Goal: Task Accomplishment & Management: Manage account settings

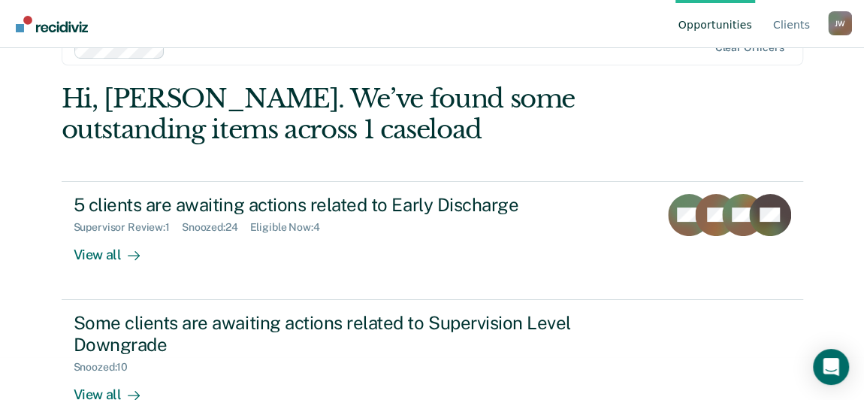
scroll to position [81, 0]
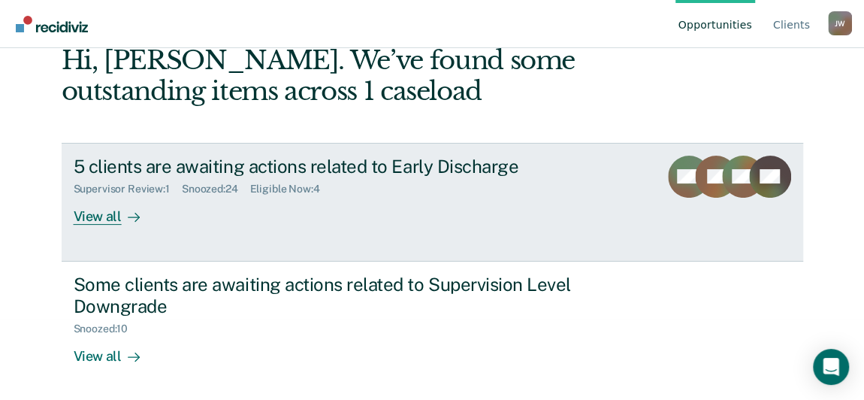
click at [89, 210] on div "View all" at bounding box center [116, 209] width 84 height 29
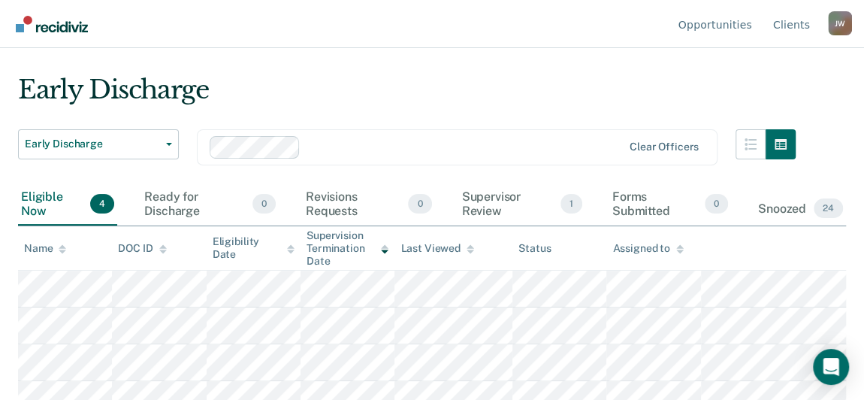
scroll to position [46, 0]
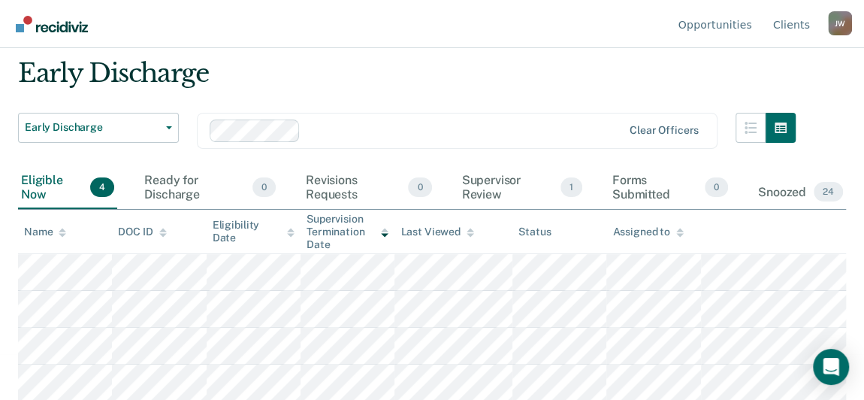
scroll to position [81, 0]
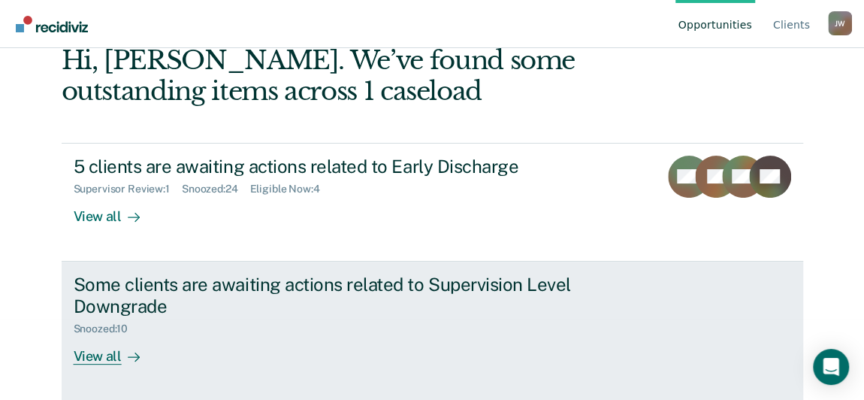
click at [100, 352] on div "View all" at bounding box center [116, 349] width 84 height 29
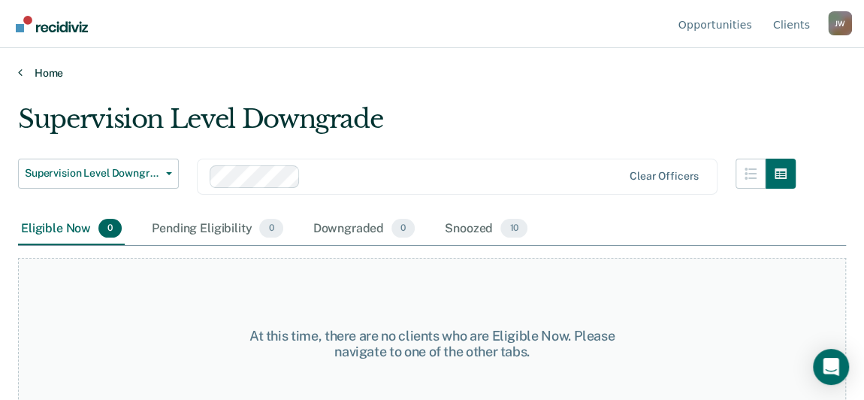
click at [47, 70] on link "Home" at bounding box center [432, 73] width 828 height 14
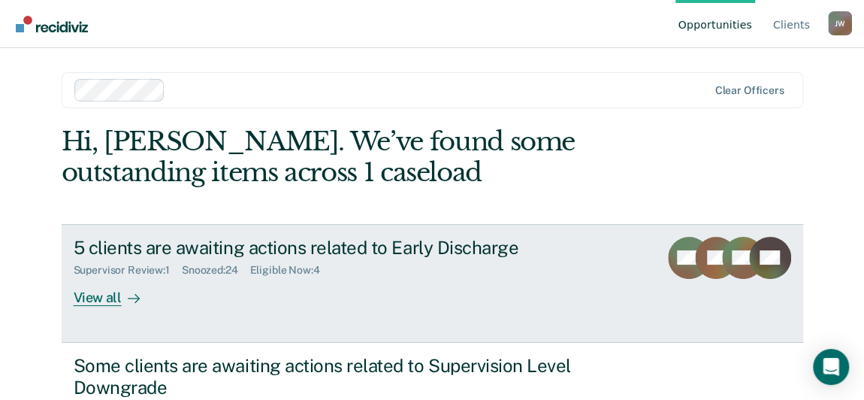
click at [100, 292] on div "View all" at bounding box center [116, 291] width 84 height 29
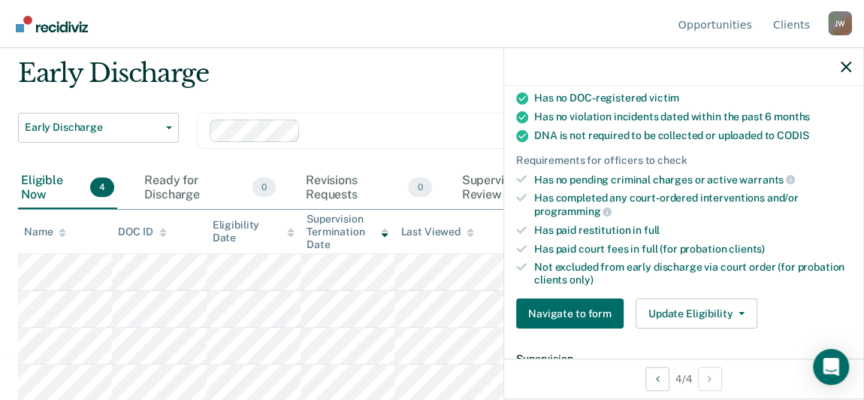
scroll to position [363, 0]
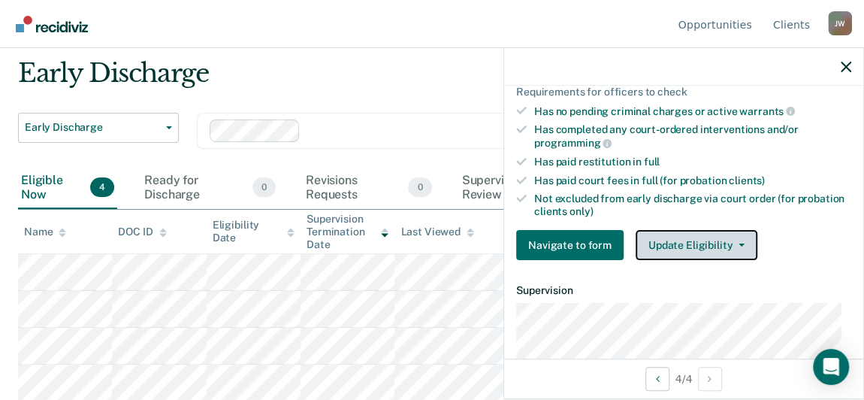
click at [695, 240] on button "Update Eligibility" at bounding box center [697, 245] width 122 height 30
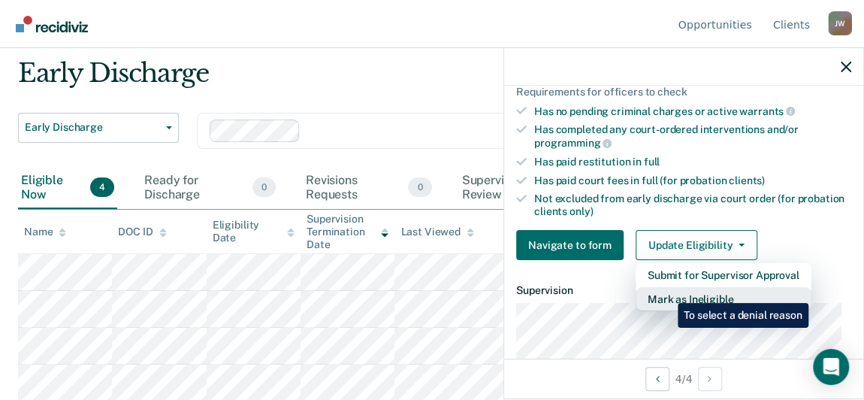
click at [667, 292] on button "Mark as Ineligible" at bounding box center [724, 299] width 176 height 24
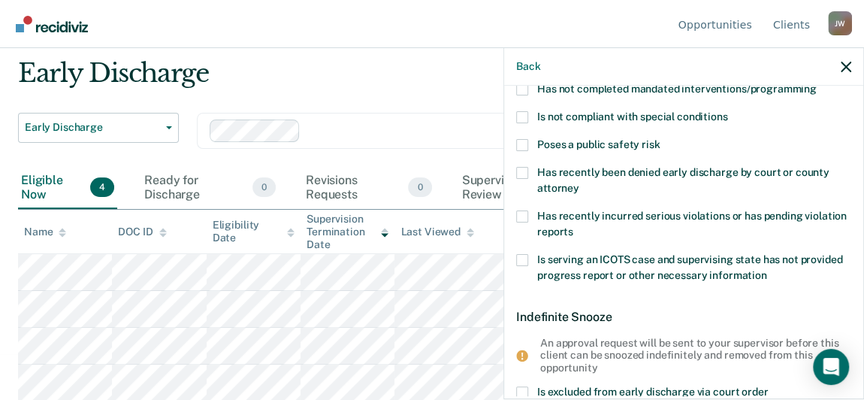
scroll to position [21, 0]
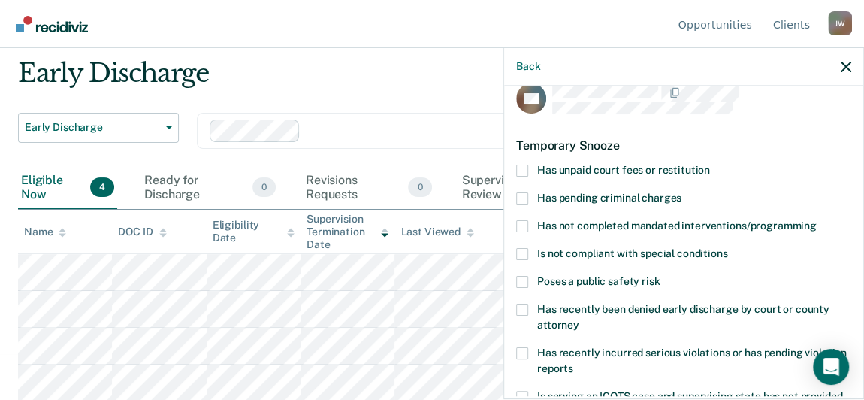
click at [523, 250] on span at bounding box center [522, 254] width 12 height 12
click at [728, 248] on input "Is not compliant with special conditions" at bounding box center [728, 248] width 0 height 0
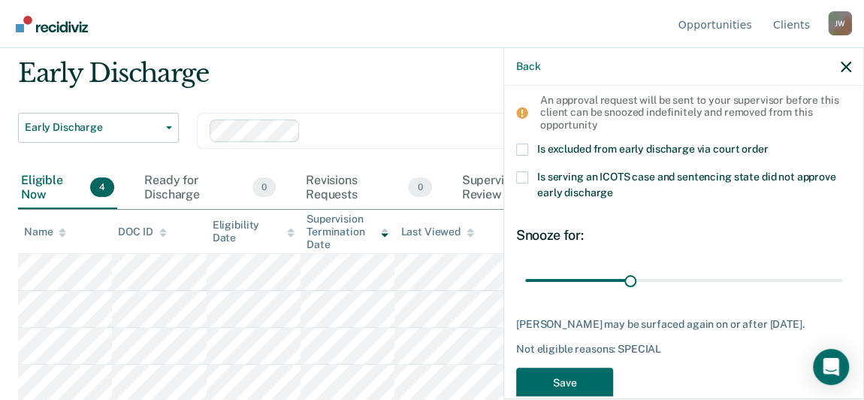
scroll to position [431, 0]
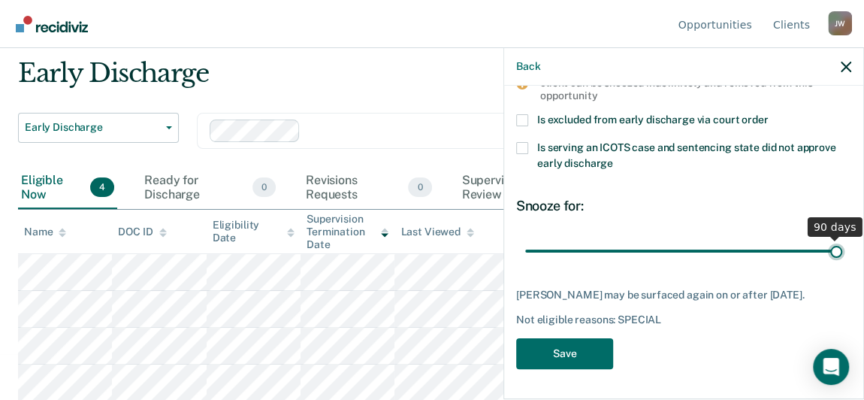
drag, startPoint x: 627, startPoint y: 247, endPoint x: 833, endPoint y: 251, distance: 206.0
type input "90"
click at [833, 251] on input "range" at bounding box center [683, 251] width 317 height 26
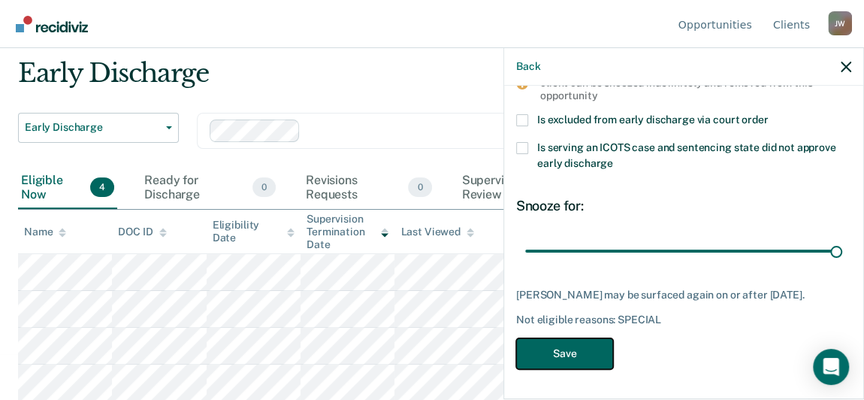
click at [559, 350] on button "Save" at bounding box center [564, 353] width 97 height 31
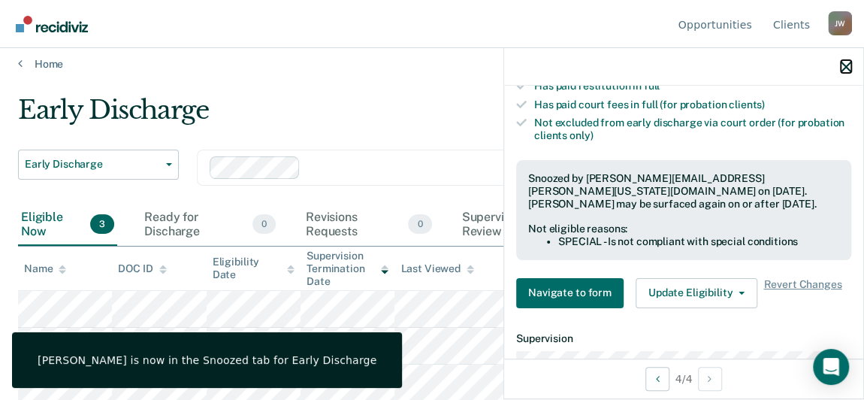
click at [848, 68] on icon "button" at bounding box center [846, 67] width 11 height 11
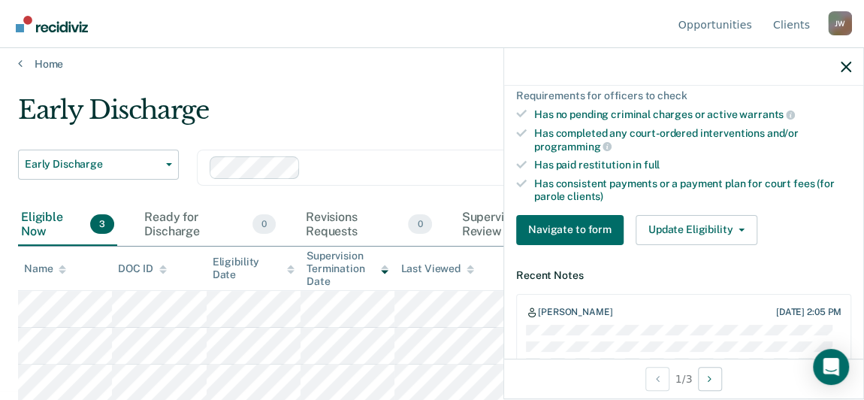
scroll to position [478, 0]
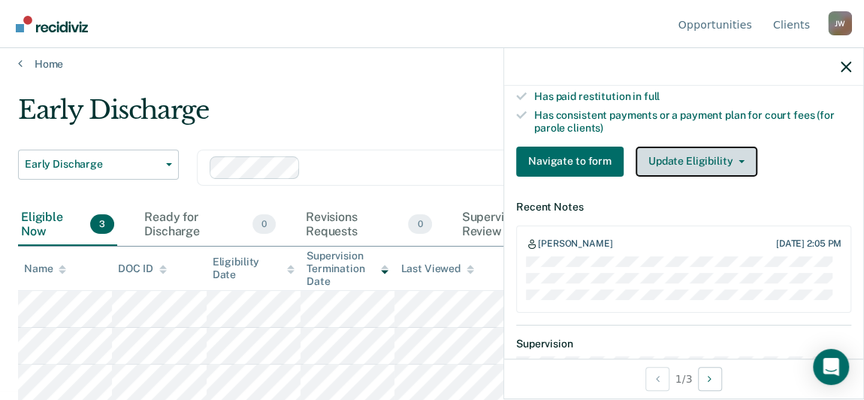
click at [687, 155] on button "Update Eligibility" at bounding box center [697, 162] width 122 height 30
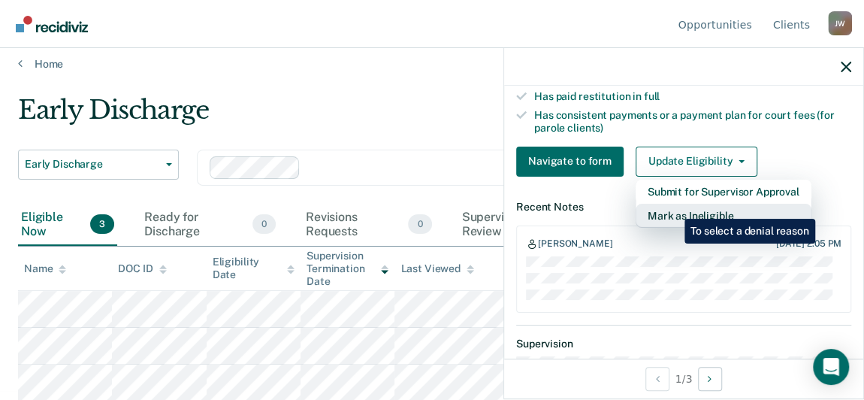
click at [674, 207] on button "Mark as Ineligible" at bounding box center [724, 216] width 176 height 24
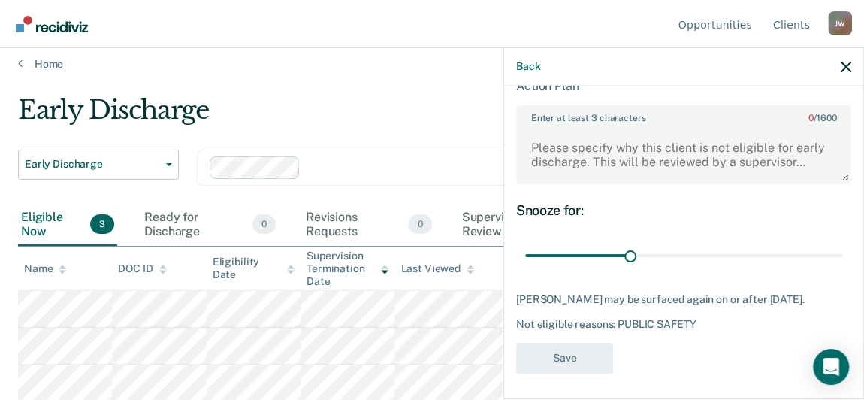
scroll to position [531, 0]
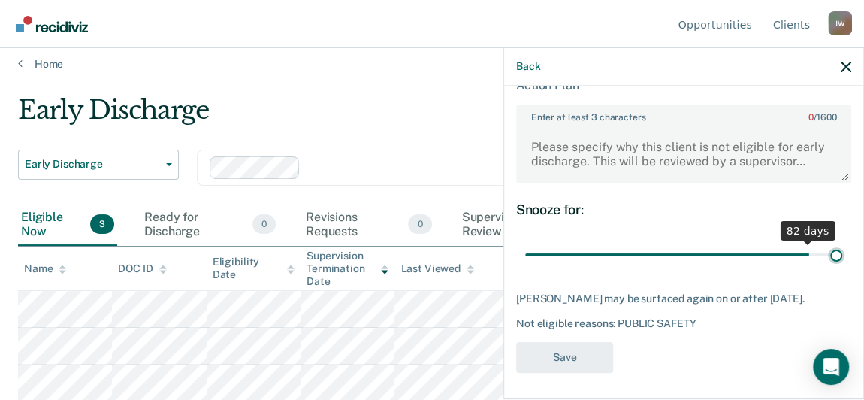
drag, startPoint x: 624, startPoint y: 253, endPoint x: 834, endPoint y: 253, distance: 210.5
type input "90"
click at [834, 253] on input "range" at bounding box center [683, 255] width 317 height 26
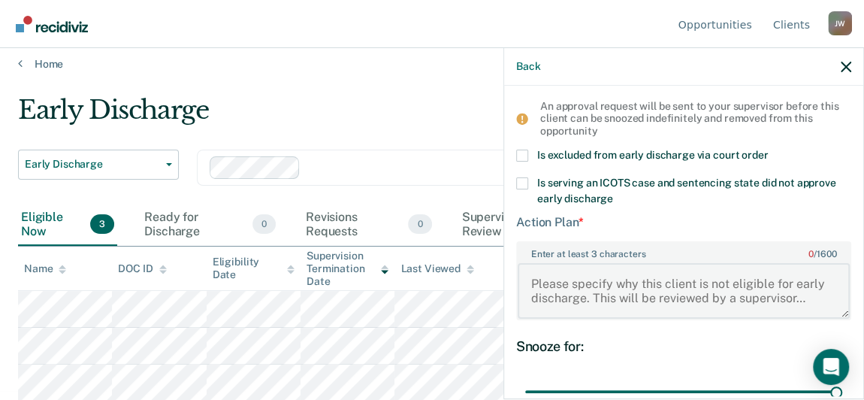
click at [613, 276] on textarea "Enter at least 3 characters 0 / 1600" at bounding box center [684, 291] width 332 height 56
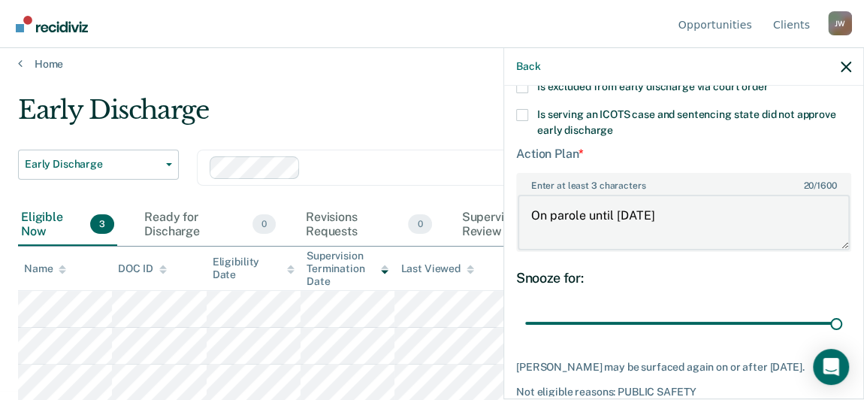
scroll to position [531, 0]
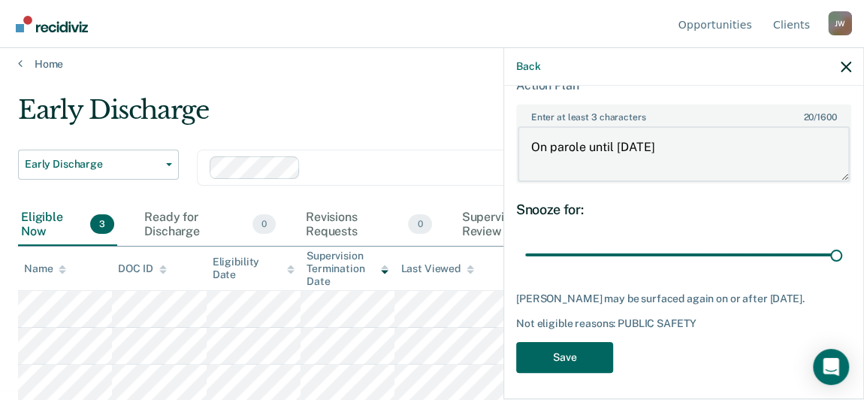
type textarea "On parole until [DATE]"
click at [572, 346] on button "Save" at bounding box center [564, 357] width 97 height 31
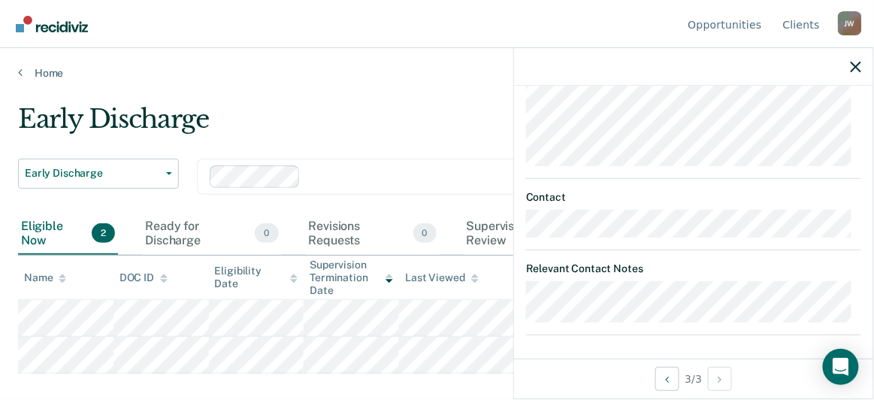
scroll to position [354, 0]
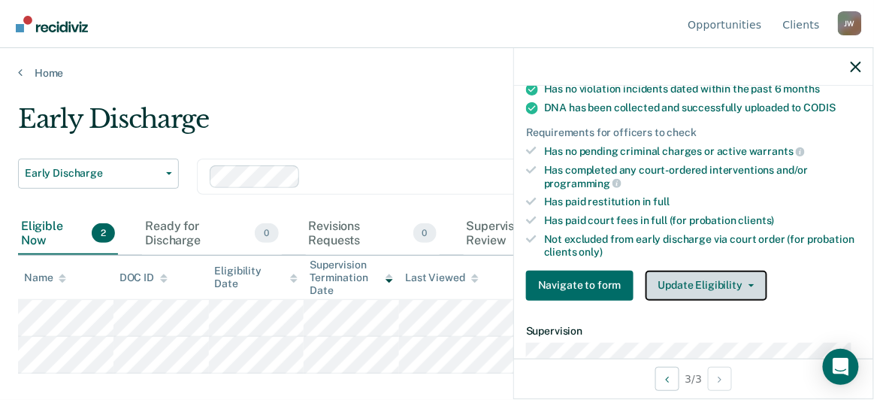
drag, startPoint x: 598, startPoint y: 155, endPoint x: 701, endPoint y: 277, distance: 160.1
click at [701, 277] on button "Update Eligibility" at bounding box center [707, 286] width 122 height 30
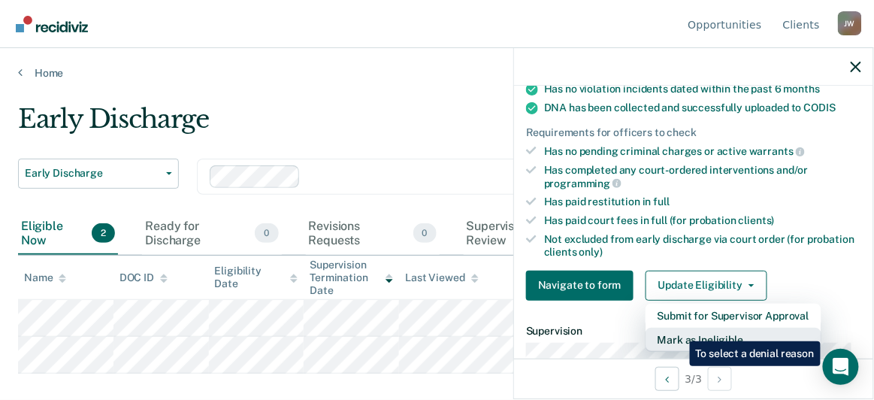
click at [679, 330] on button "Mark as Ineligible" at bounding box center [734, 340] width 176 height 24
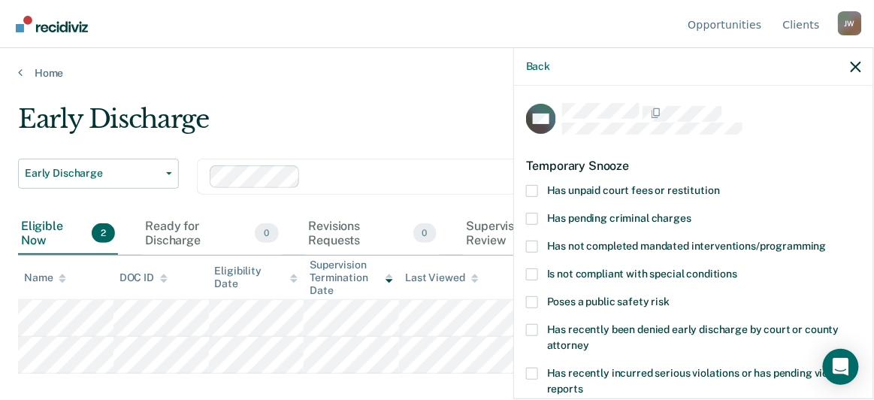
scroll to position [0, 0]
click at [533, 246] on span at bounding box center [532, 247] width 12 height 12
click at [827, 241] on input "Has not completed mandated interventions/programming" at bounding box center [827, 241] width 0 height 0
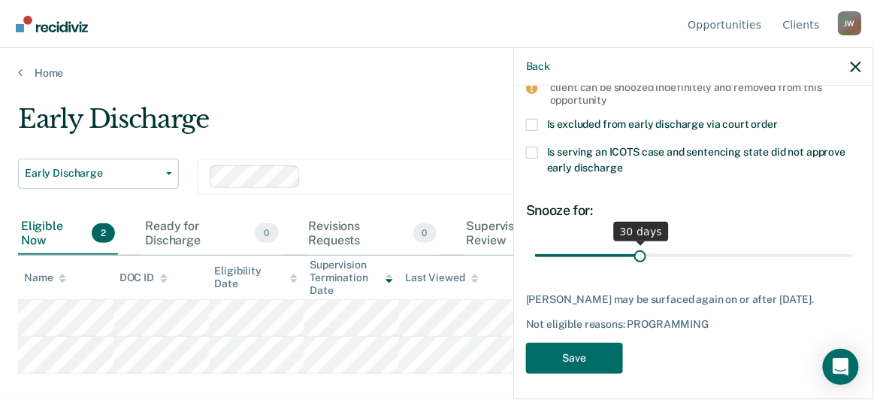
scroll to position [426, 0]
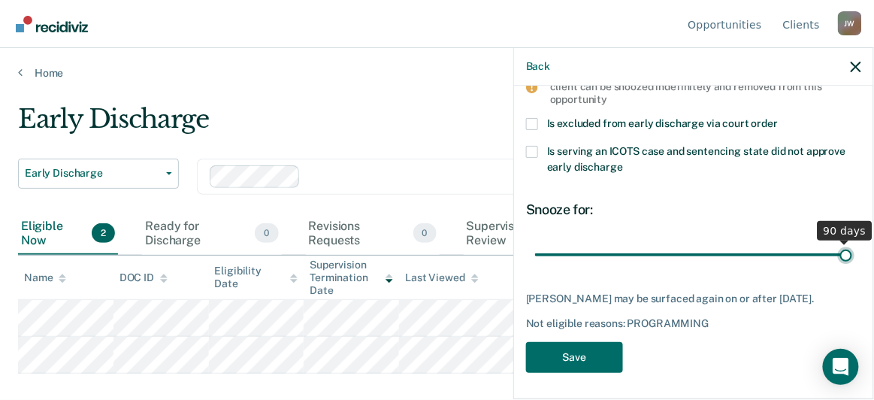
drag, startPoint x: 637, startPoint y: 250, endPoint x: 854, endPoint y: 256, distance: 216.6
type input "90"
click at [852, 256] on input "range" at bounding box center [693, 255] width 317 height 26
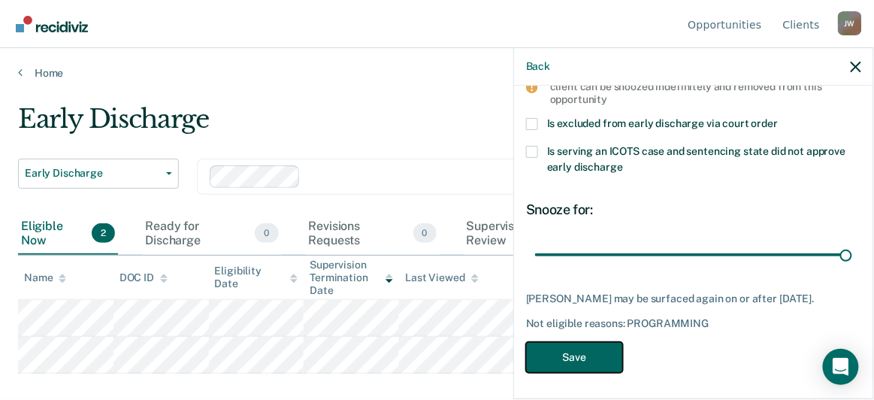
click at [579, 354] on button "Save" at bounding box center [574, 357] width 97 height 31
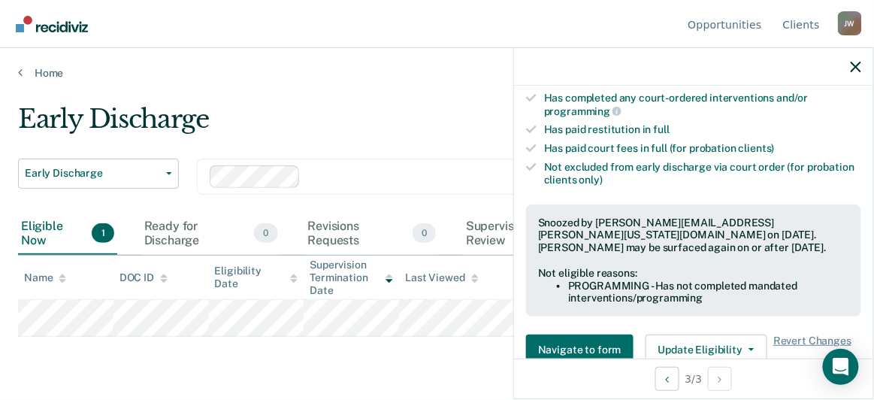
scroll to position [407, 0]
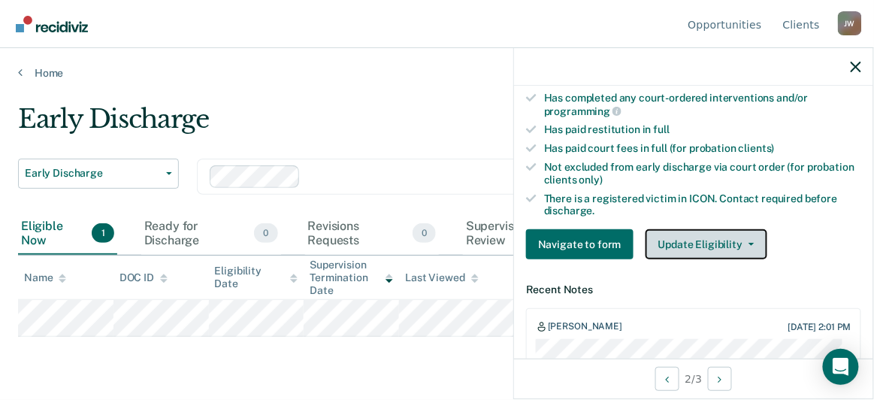
click at [687, 242] on button "Update Eligibility" at bounding box center [707, 244] width 122 height 30
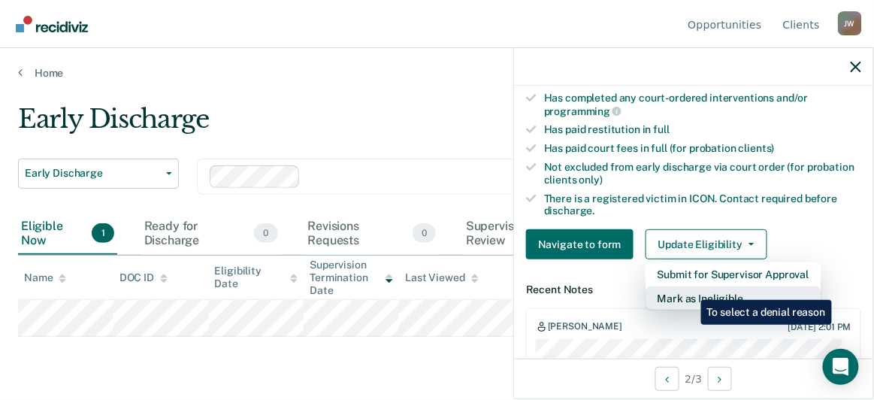
click at [690, 289] on button "Mark as Ineligible" at bounding box center [734, 298] width 176 height 24
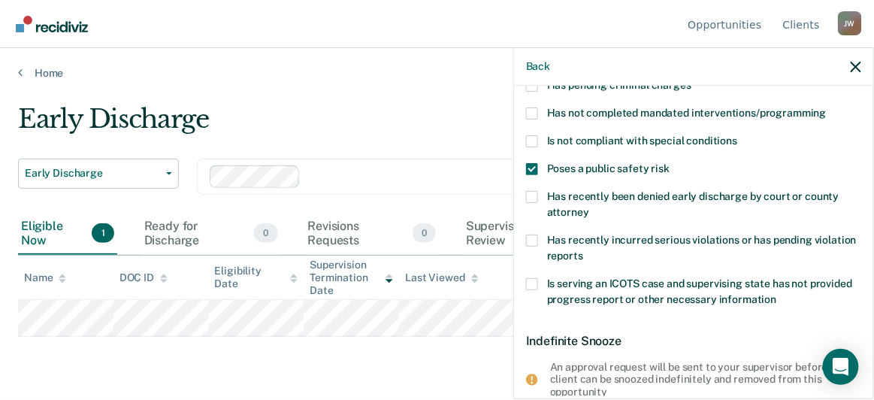
scroll to position [0, 0]
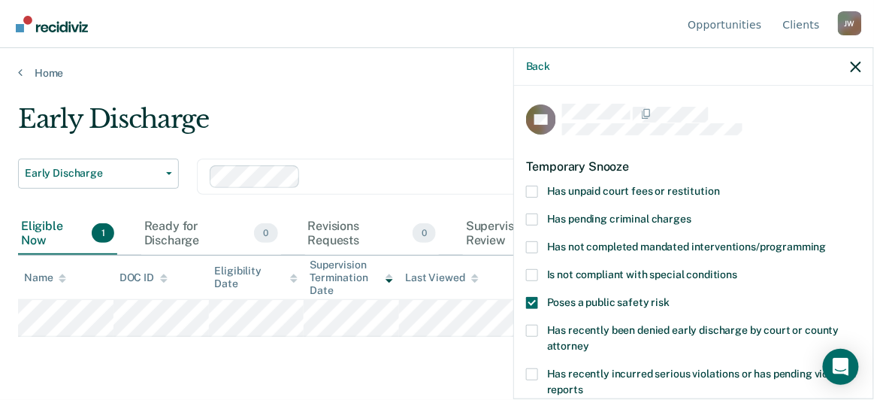
click at [529, 274] on span at bounding box center [532, 275] width 12 height 12
click at [737, 269] on input "Is not compliant with special conditions" at bounding box center [737, 269] width 0 height 0
click at [534, 297] on span at bounding box center [532, 303] width 12 height 12
click at [670, 297] on input "Poses a public safety risk" at bounding box center [670, 297] width 0 height 0
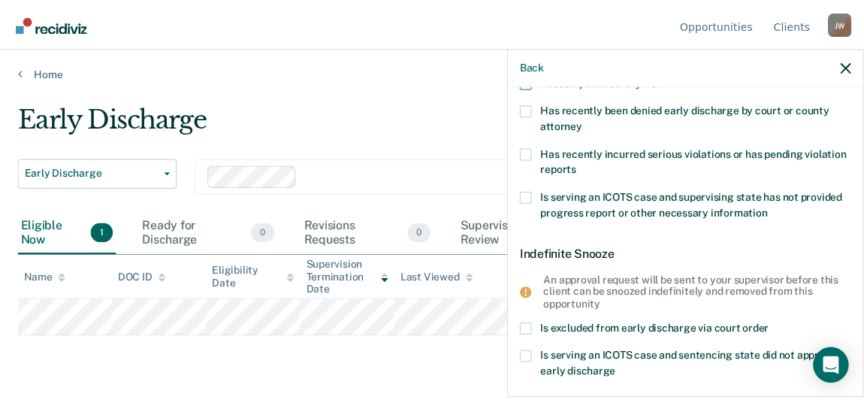
scroll to position [426, 0]
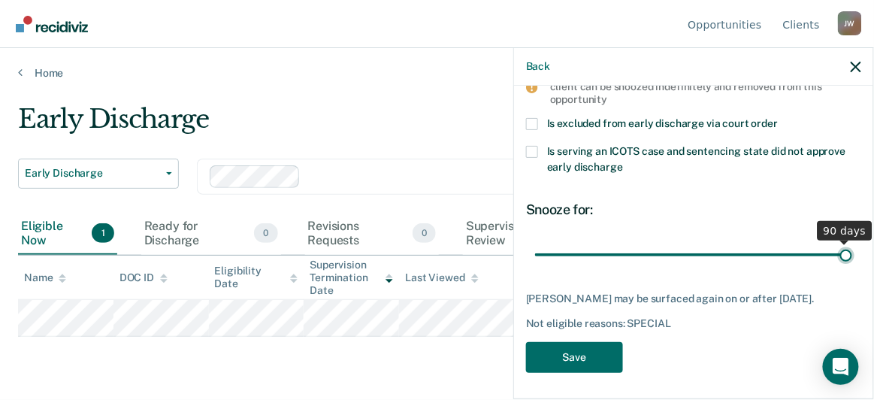
drag, startPoint x: 638, startPoint y: 253, endPoint x: 846, endPoint y: 258, distance: 208.3
type input "90"
click at [846, 258] on input "range" at bounding box center [693, 255] width 317 height 26
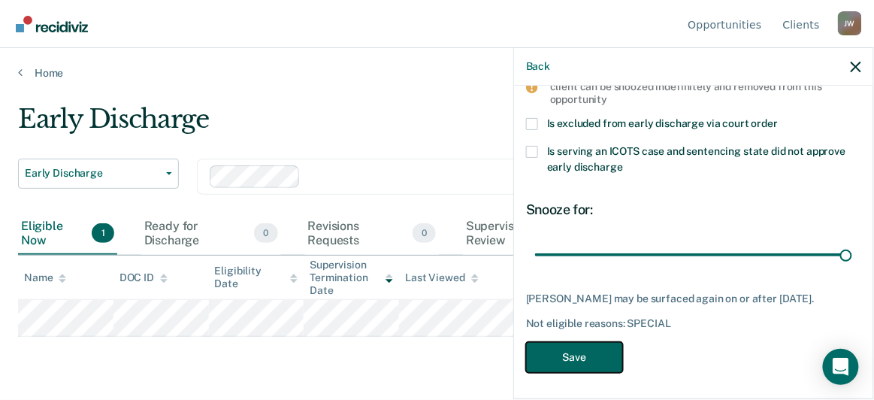
click at [576, 348] on button "Save" at bounding box center [574, 357] width 97 height 31
